Goal: Check status: Check status

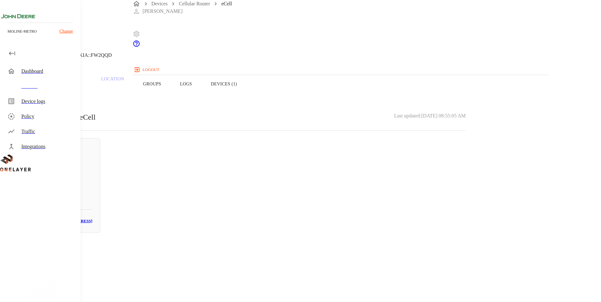
click at [92, 154] on div "Offline" at bounding box center [57, 150] width 69 height 8
click at [65, 87] on div "Devices" at bounding box center [48, 87] width 54 height 8
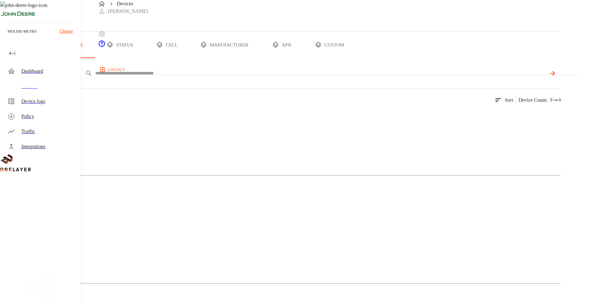
click at [206, 78] on input "text" at bounding box center [320, 73] width 451 height 9
type input "**********"
click at [134, 156] on div "Cellular Router" at bounding box center [280, 139] width 561 height 31
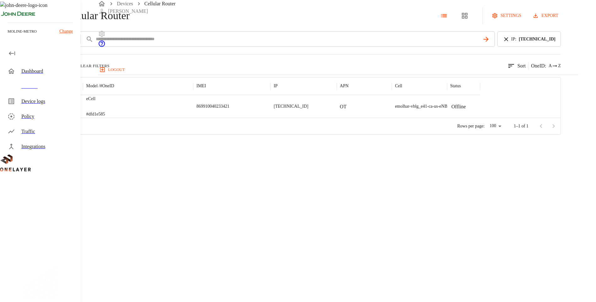
click at [105, 118] on p "#dfd1e585" at bounding box center [95, 114] width 19 height 6
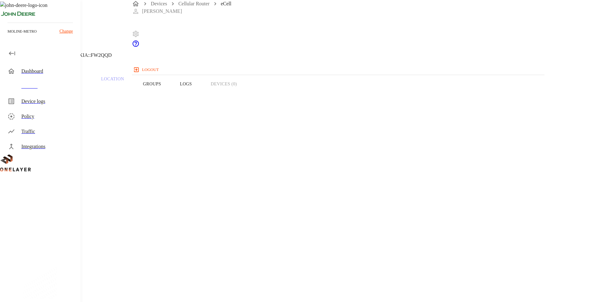
drag, startPoint x: 468, startPoint y: 139, endPoint x: 519, endPoint y: 140, distance: 51.2
drag, startPoint x: 519, startPoint y: 140, endPoint x: 514, endPoint y: 157, distance: 18.3
click at [462, 157] on div "Device Type: Cellular Router Manufacturer: MultiTech Model: eCell Modem: N/A On…" at bounding box center [238, 302] width 447 height 397
click at [360, 97] on div "Overview Traffic Location Groups Logs Devices (0)" at bounding box center [238, 84] width 477 height 40
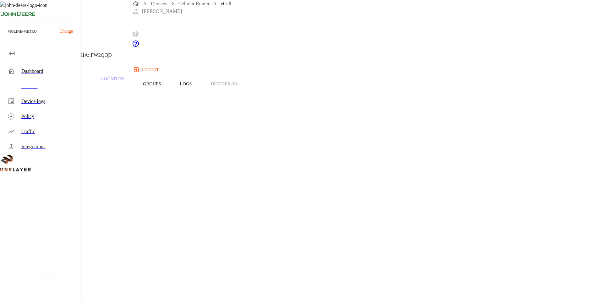
click at [360, 97] on div "Overview Traffic Location Groups Logs Devices (0)" at bounding box center [238, 84] width 477 height 40
click at [152, 52] on div "eCell [TECHNICAL_ID] #dfd1e585 Cell #EB211210933::NOKIA::FW2QQD" at bounding box center [238, 32] width 477 height 64
click at [8, 36] on icon at bounding box center [4, 32] width 8 height 8
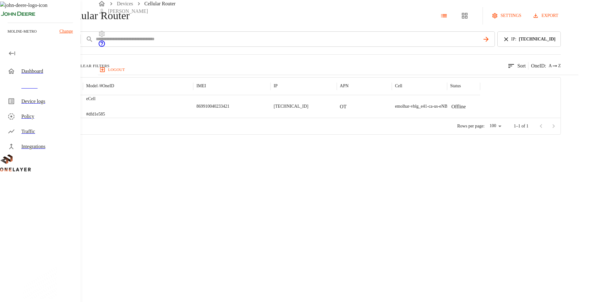
click at [193, 118] on div "eCell #dfd1e585" at bounding box center [138, 106] width 110 height 23
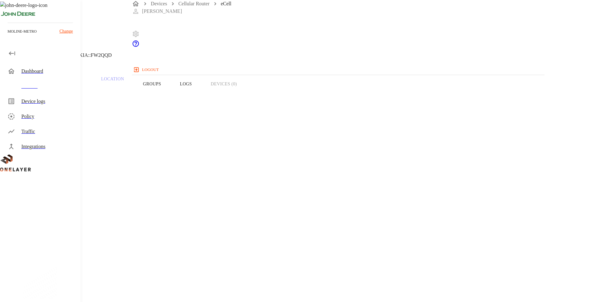
click at [8, 36] on icon at bounding box center [4, 32] width 8 height 8
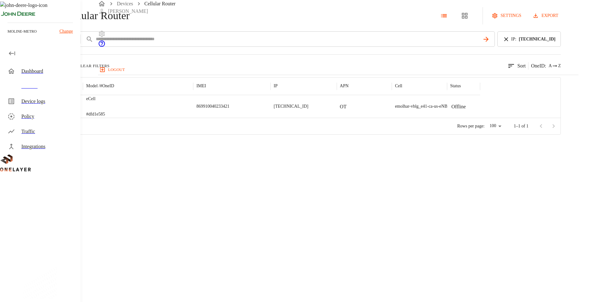
click at [183, 118] on div "eCell #dfd1e585" at bounding box center [138, 106] width 110 height 23
click at [508, 41] on icon at bounding box center [506, 39] width 4 height 4
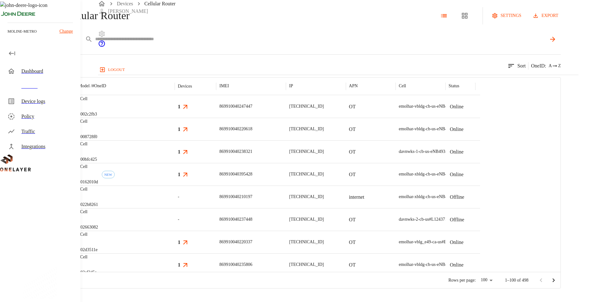
click at [252, 44] on input "text" at bounding box center [320, 39] width 451 height 9
type input "**********"
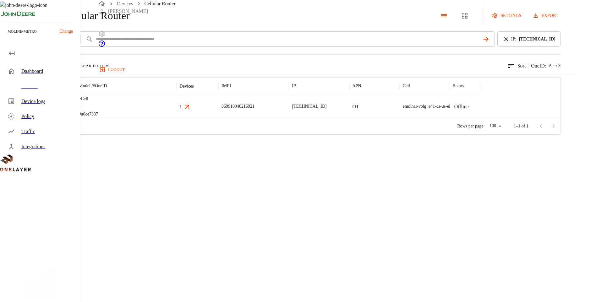
click at [176, 118] on div "eCell #a6ce7337" at bounding box center [126, 106] width 101 height 23
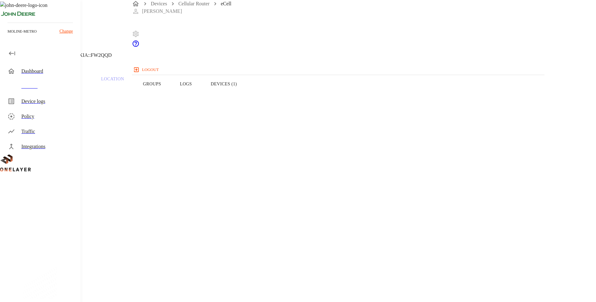
drag, startPoint x: 489, startPoint y: 140, endPoint x: 529, endPoint y: 139, distance: 39.3
drag, startPoint x: 468, startPoint y: 140, endPoint x: 580, endPoint y: 144, distance: 112.6
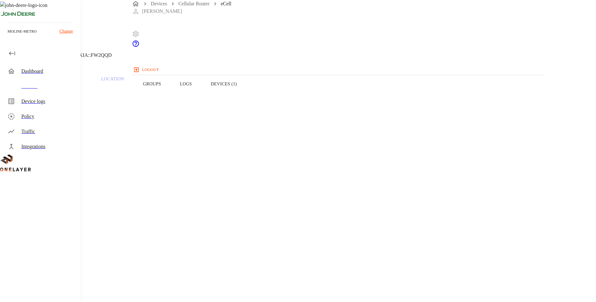
drag, startPoint x: 580, startPoint y: 144, endPoint x: 563, endPoint y: 147, distance: 17.7
click at [246, 93] on button "Devices (1)" at bounding box center [223, 84] width 45 height 40
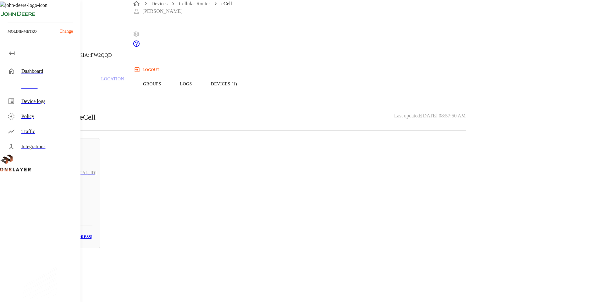
click at [8, 36] on icon at bounding box center [4, 32] width 8 height 8
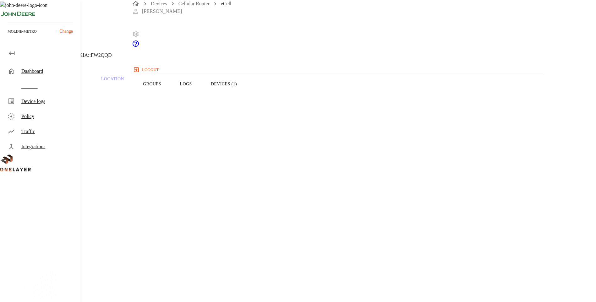
click at [4, 35] on icon at bounding box center [2, 32] width 4 height 6
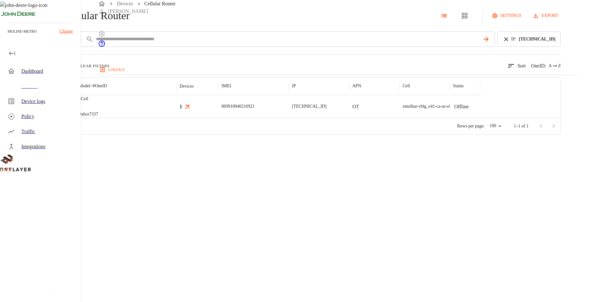
click at [176, 118] on div "eCell #a6ce7337" at bounding box center [126, 106] width 101 height 23
